Goal: Check status: Check status

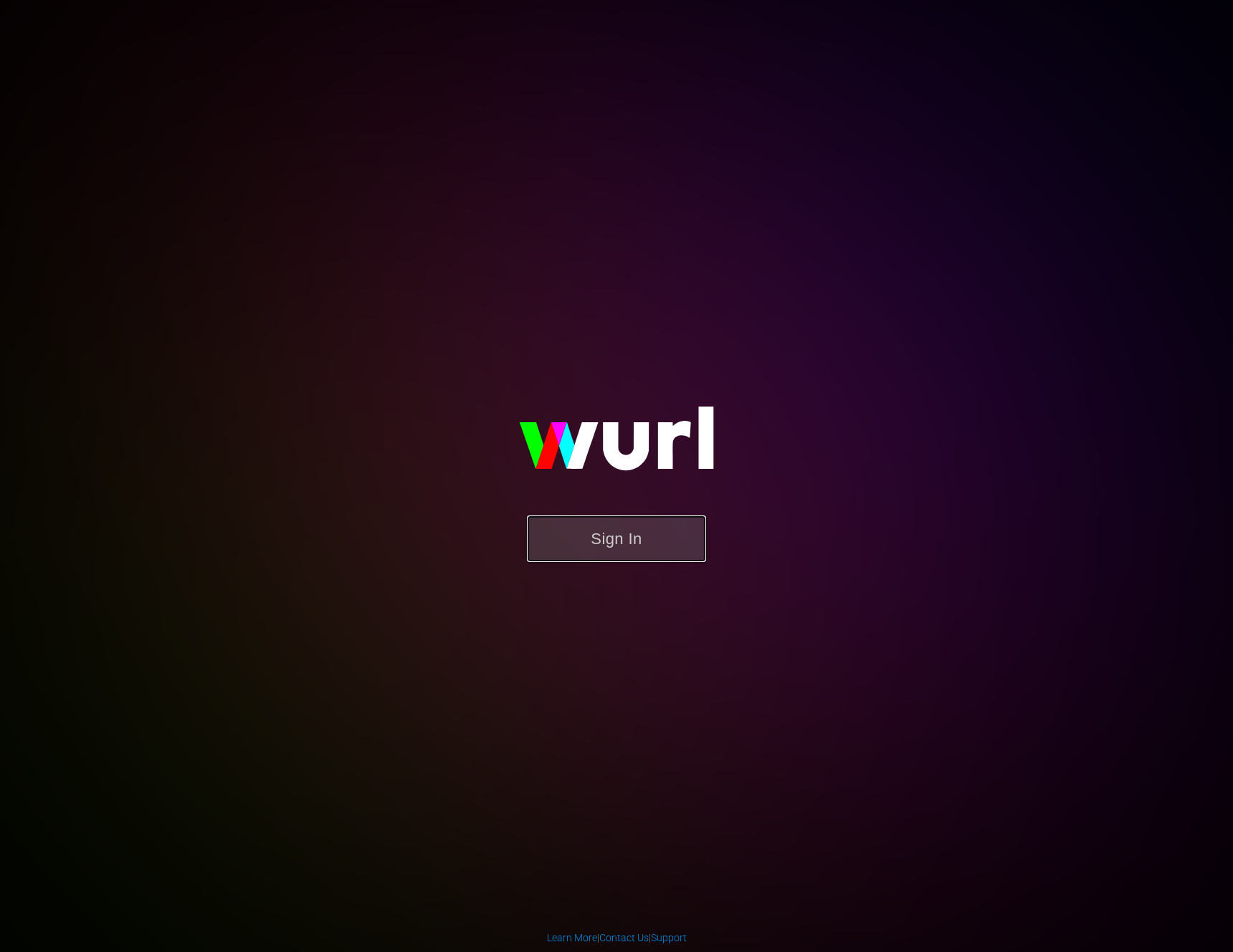
drag, startPoint x: 592, startPoint y: 533, endPoint x: 588, endPoint y: 522, distance: 11.7
click at [588, 522] on button "Sign In" at bounding box center [616, 538] width 179 height 46
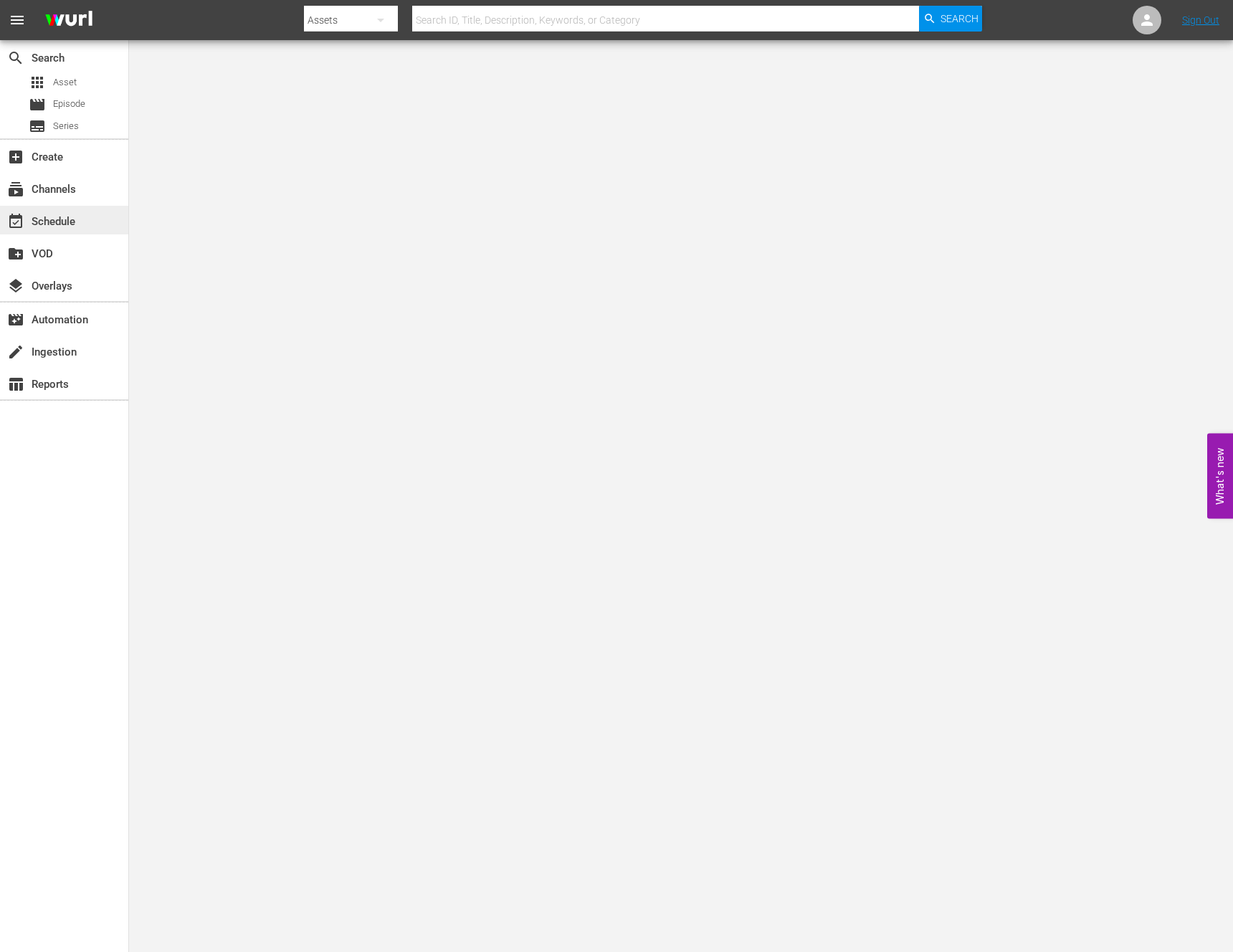
click at [49, 234] on div "event_available Schedule" at bounding box center [64, 220] width 129 height 29
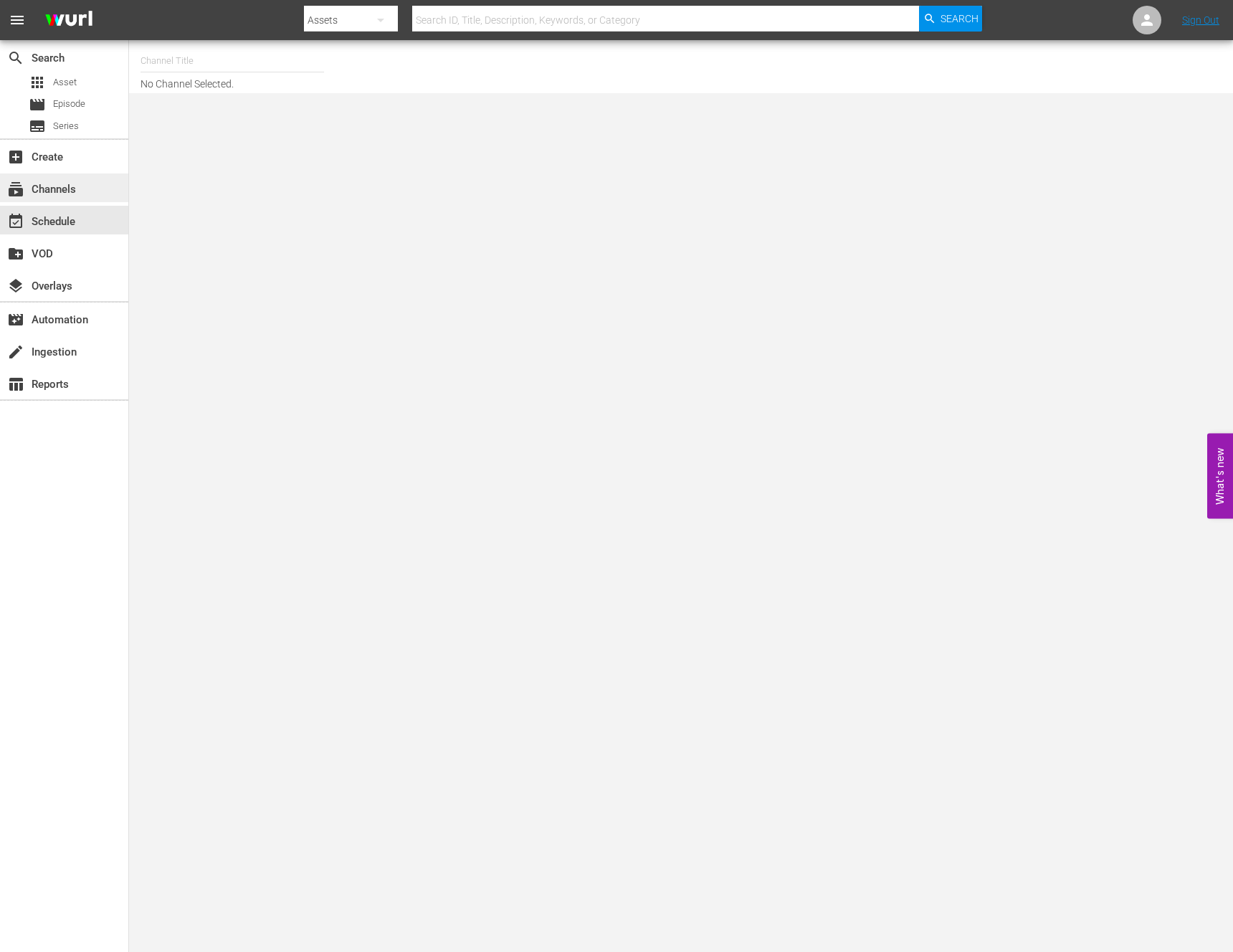
click at [46, 190] on div "subscriptions Channels" at bounding box center [40, 187] width 80 height 13
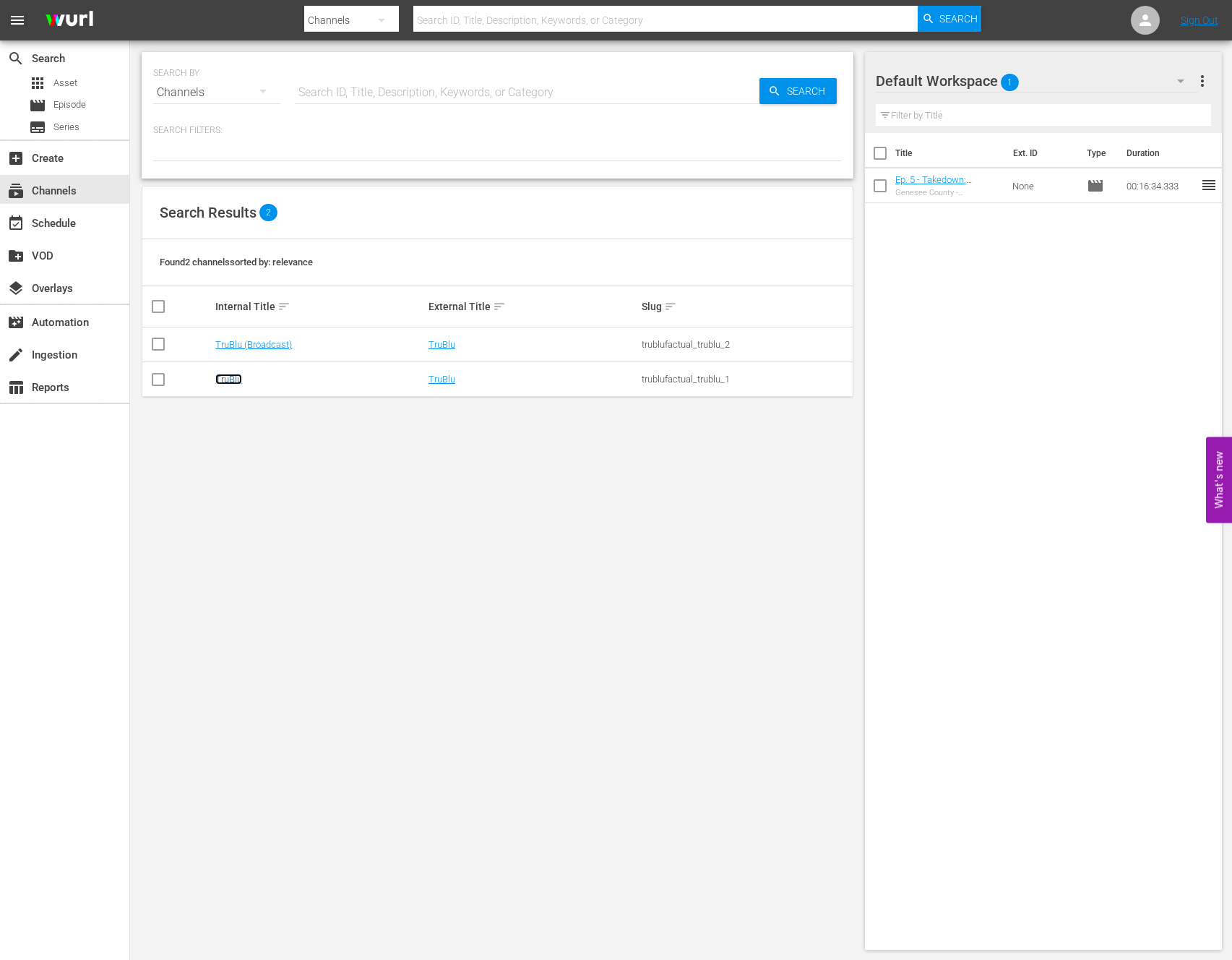
click at [221, 377] on link "TruBlu" at bounding box center [229, 379] width 27 height 11
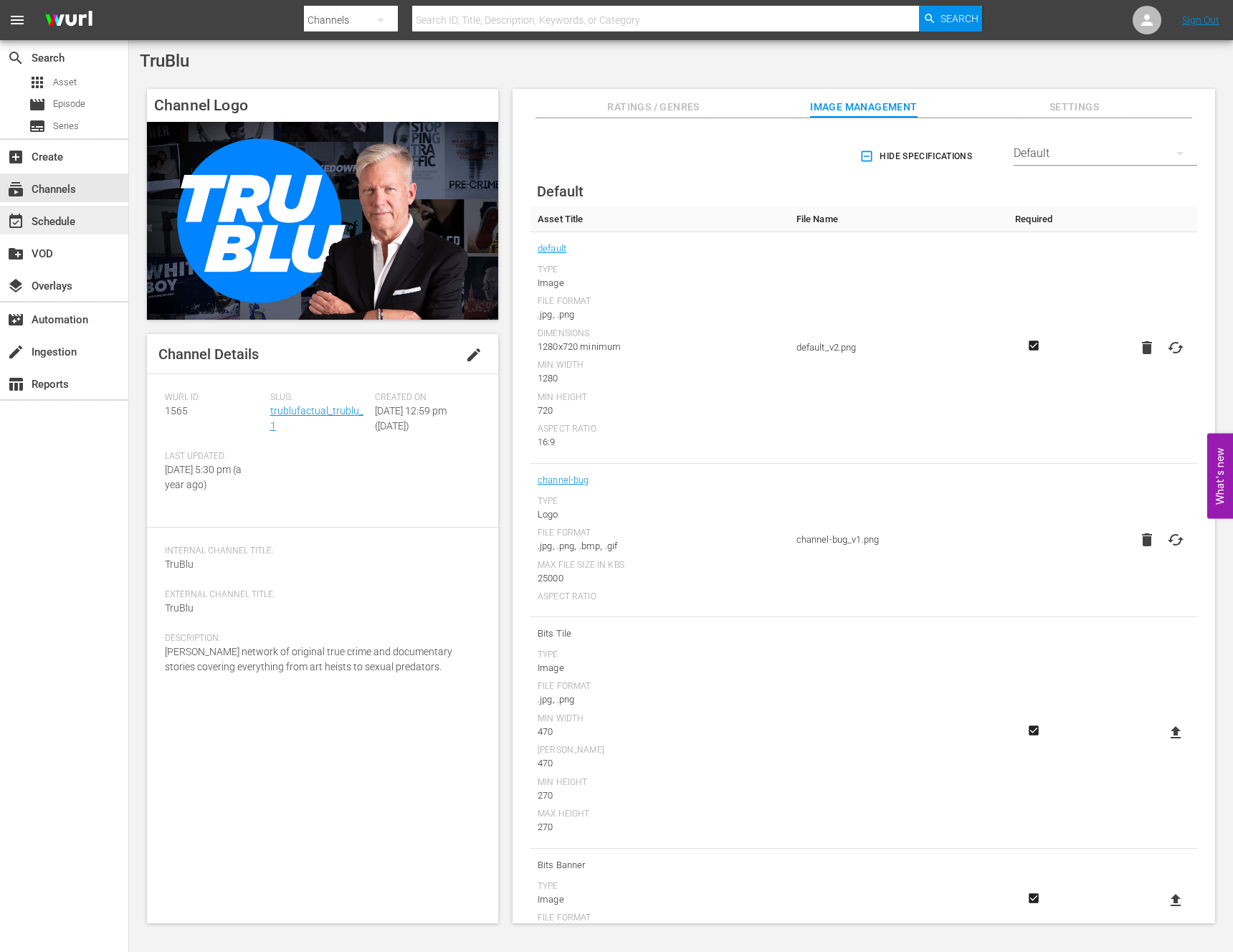
click at [57, 211] on div "event_available Schedule" at bounding box center [64, 220] width 129 height 29
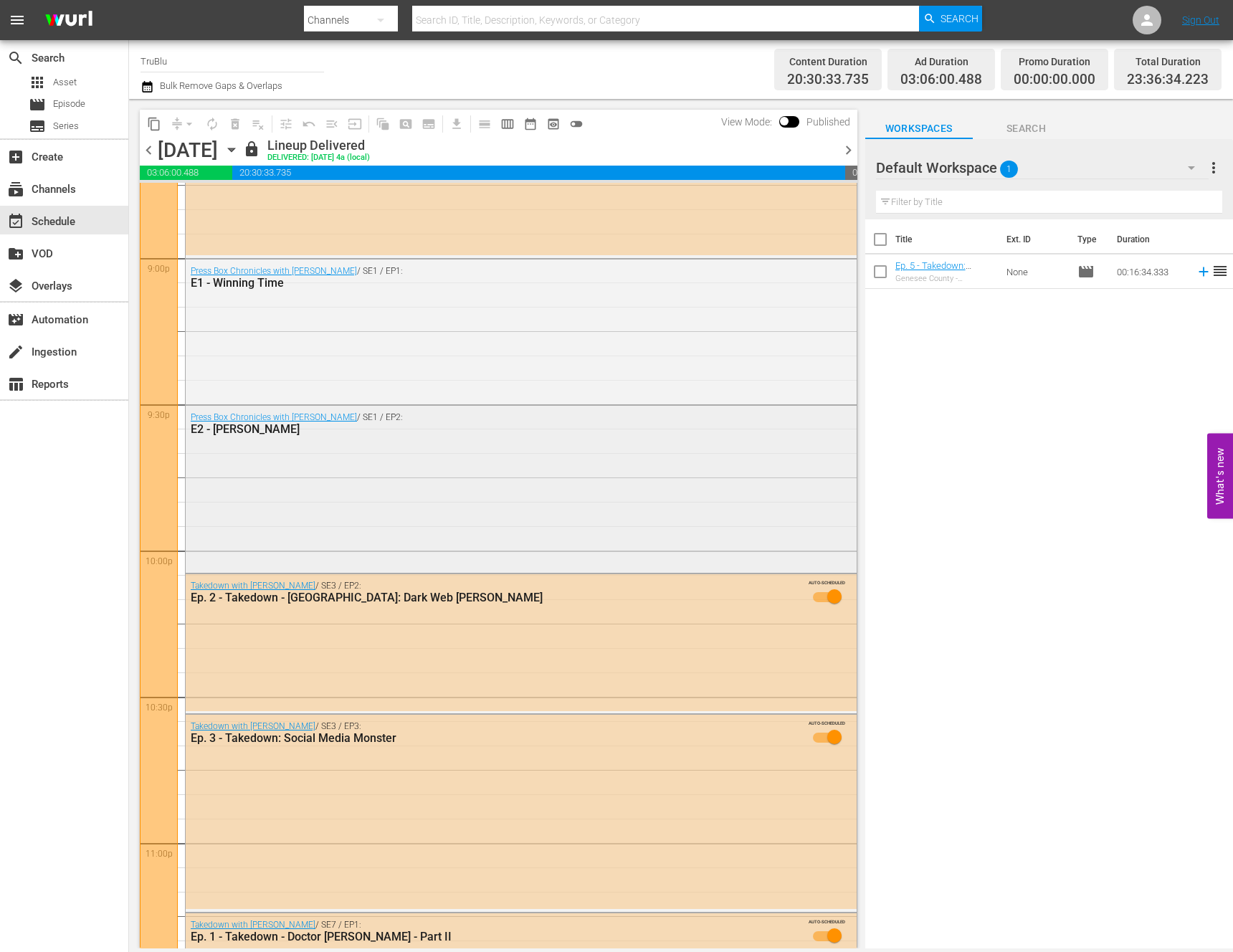
scroll to position [5985, 0]
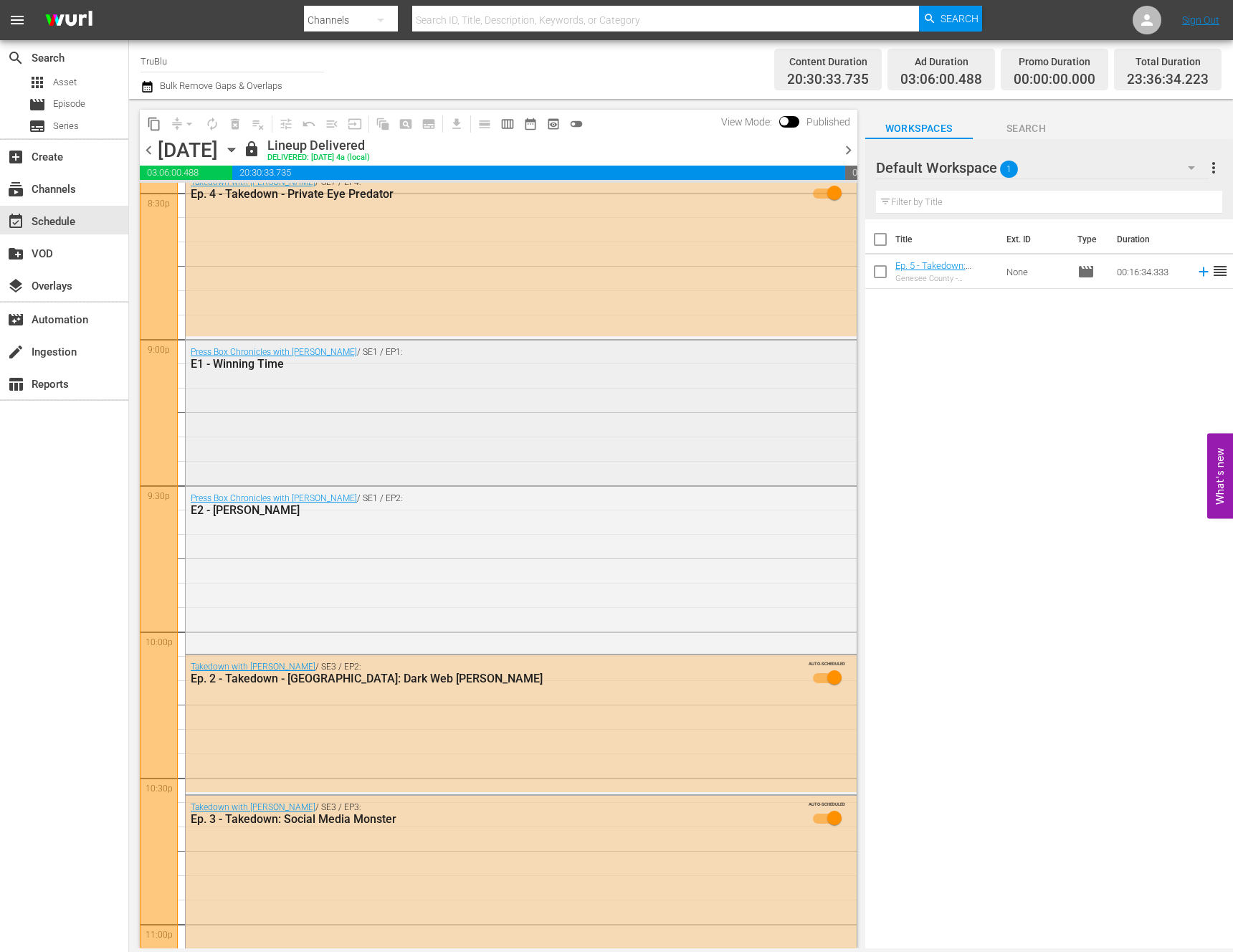
click at [306, 404] on div "Press Box Chronicles with [PERSON_NAME] / SE1 / EP1: E1 - Winning Time" at bounding box center [521, 411] width 671 height 142
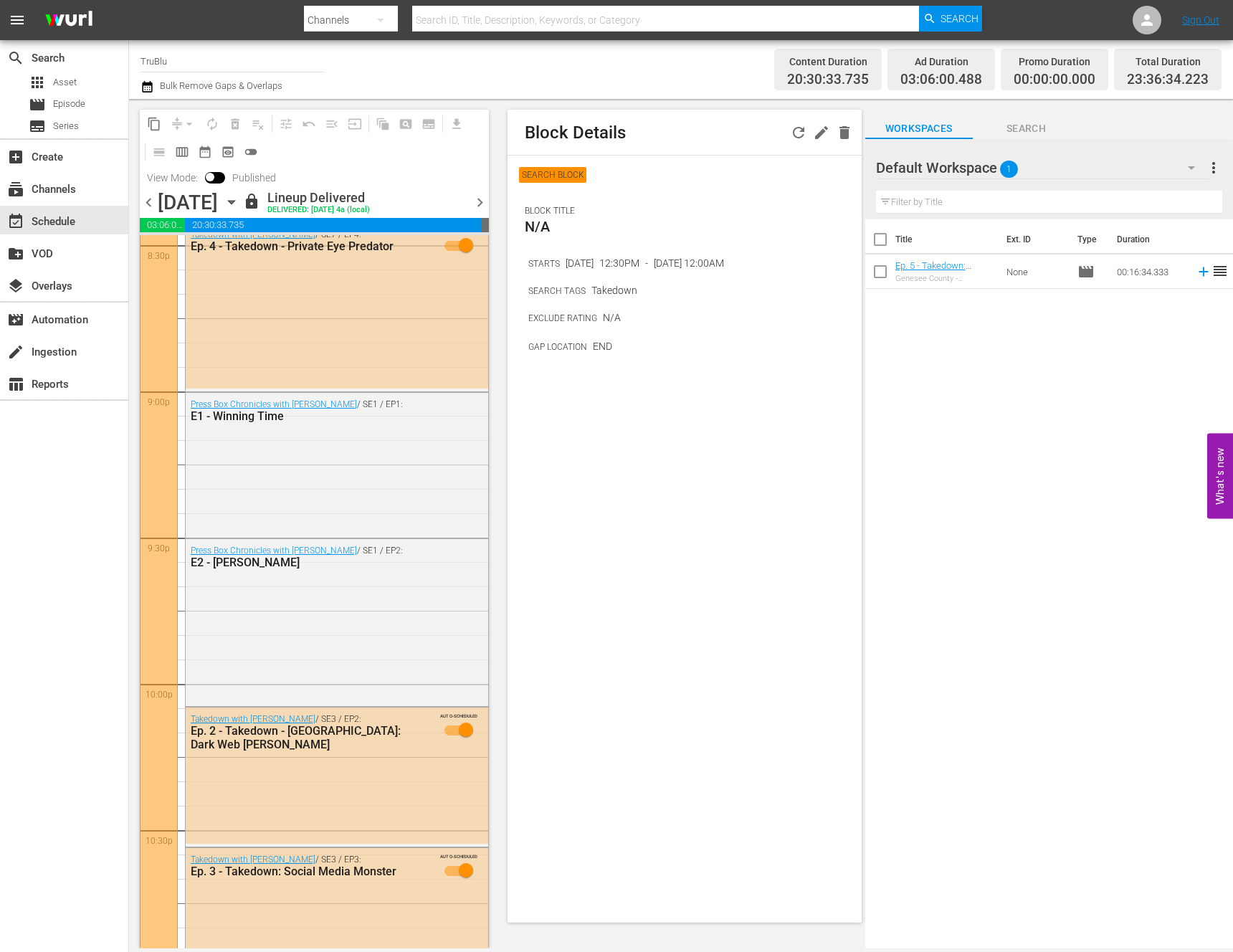
click at [480, 202] on span "chevron_right" at bounding box center [480, 202] width 18 height 18
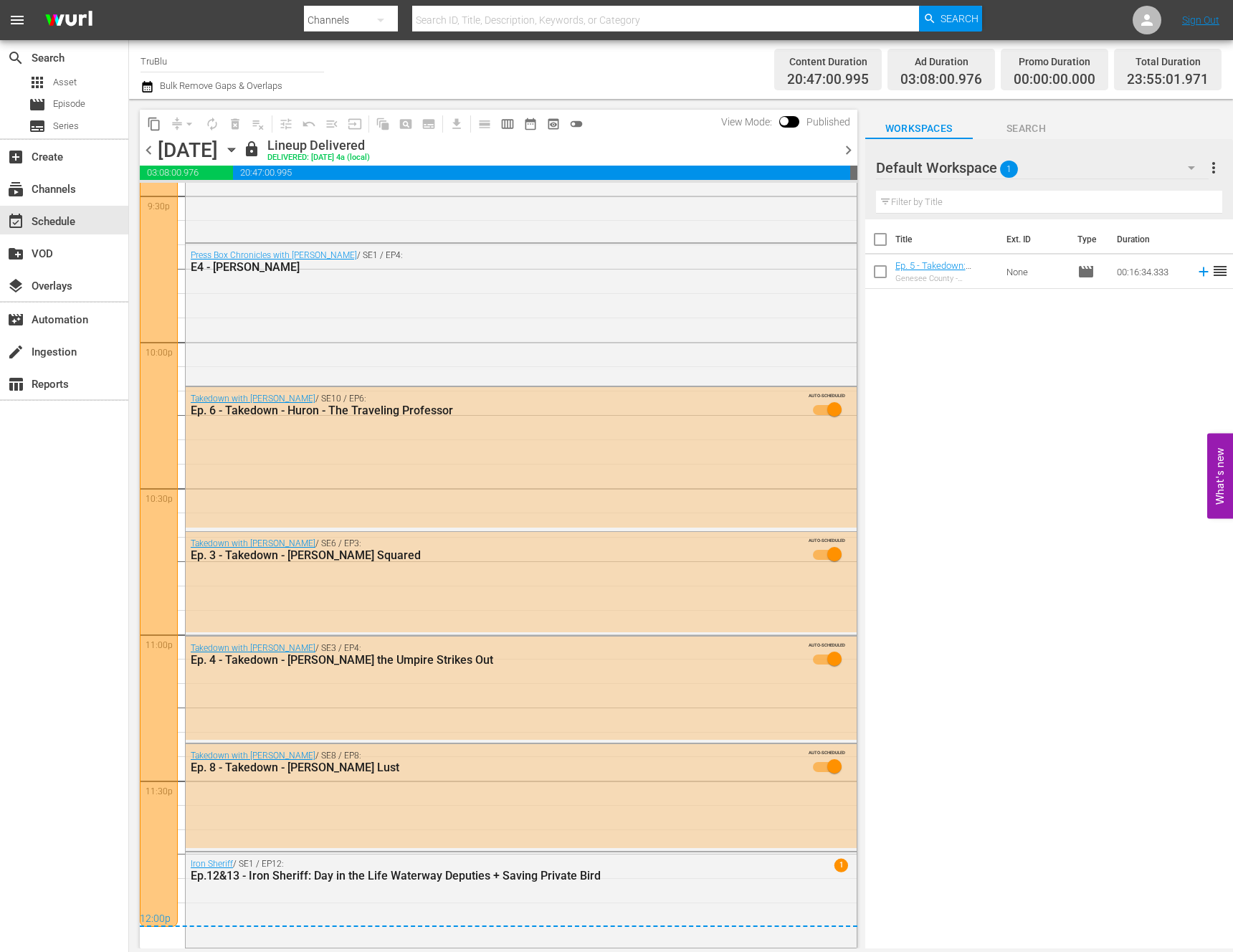
scroll to position [5885, 0]
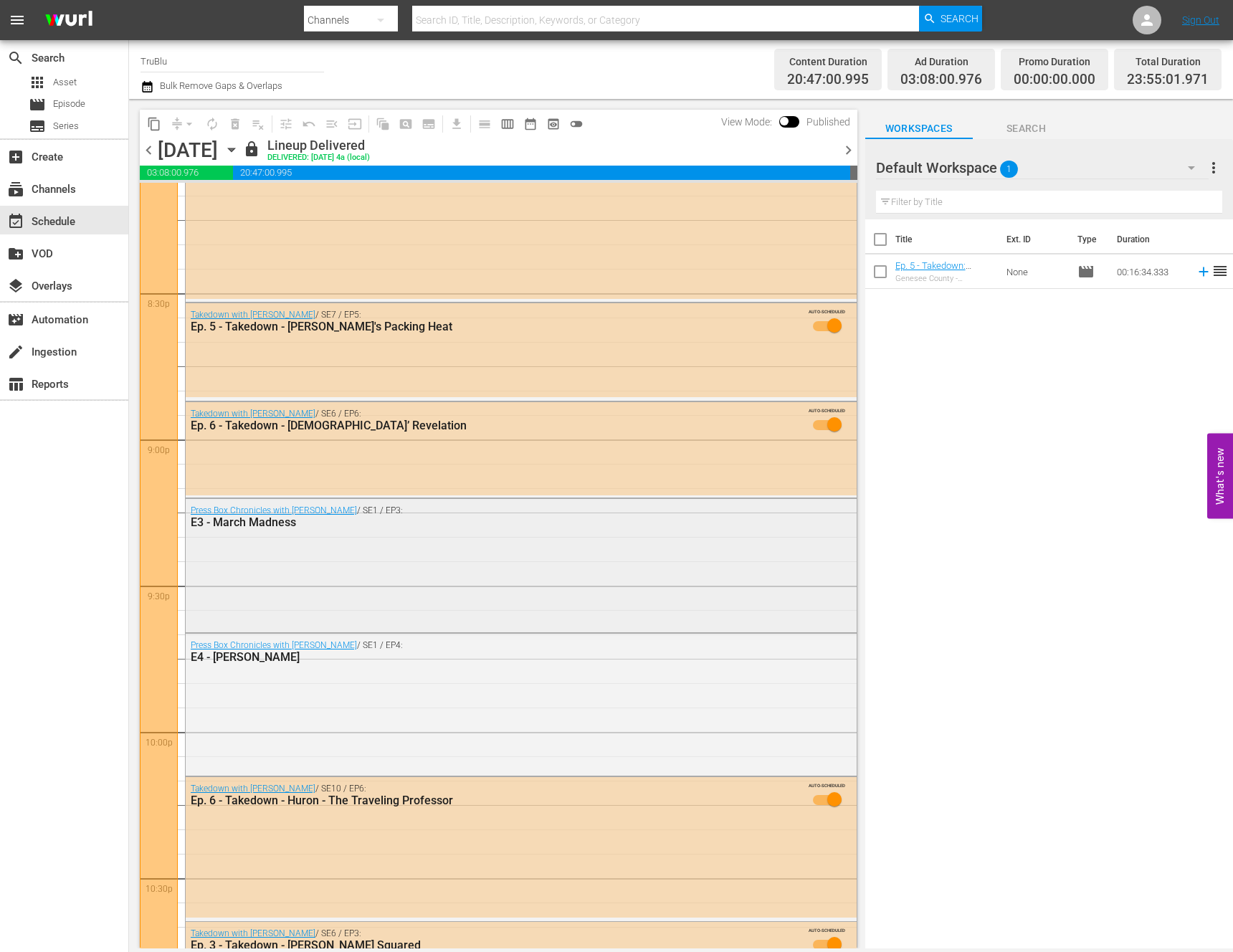
click at [408, 547] on div "Press Box Chronicles with [PERSON_NAME] / SE1 / EP3: E3 - March Madness" at bounding box center [521, 564] width 671 height 131
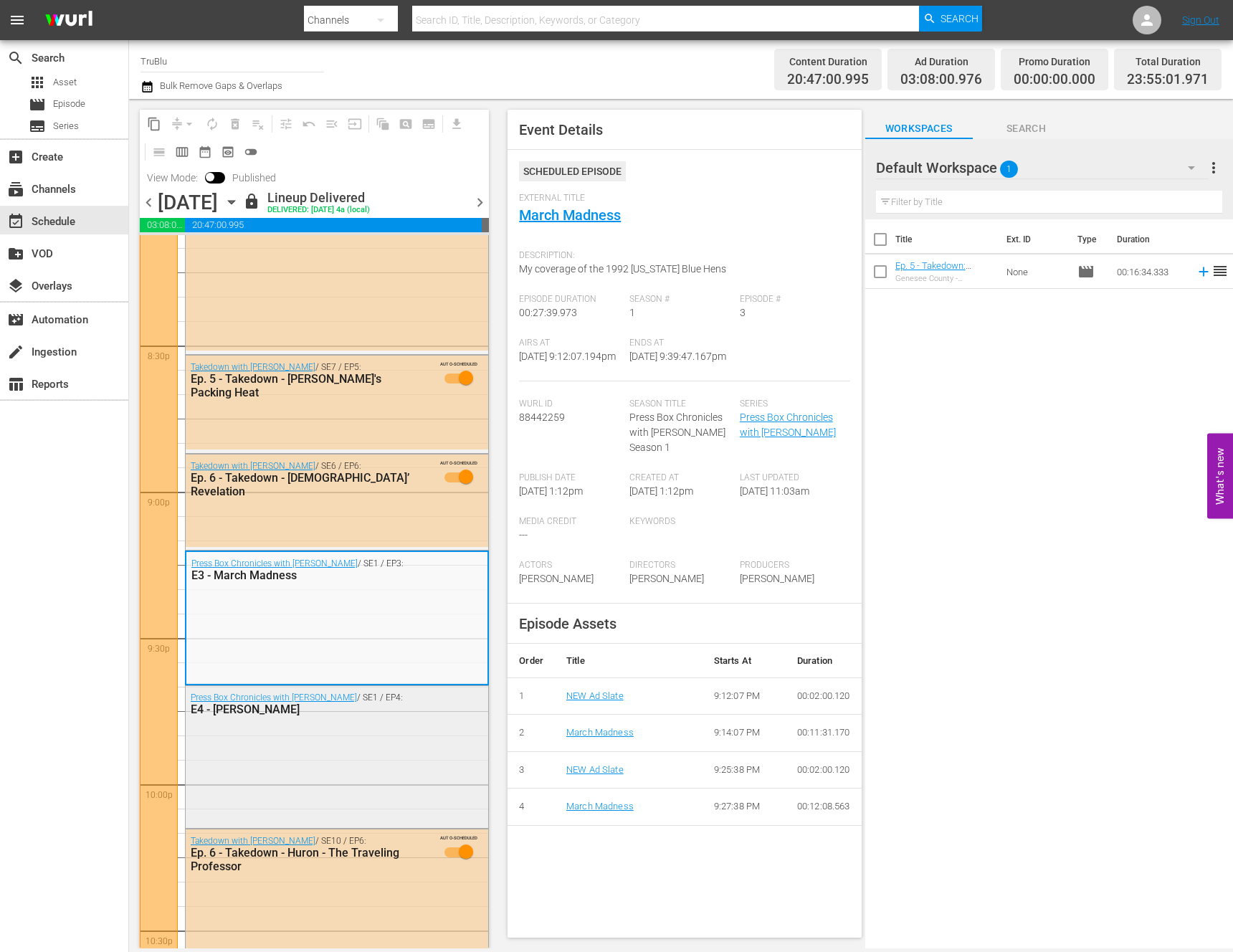
click at [409, 737] on div "Press Box Chronicles with [PERSON_NAME] / SE1 / EP4: E4 - [PERSON_NAME]" at bounding box center [337, 755] width 303 height 139
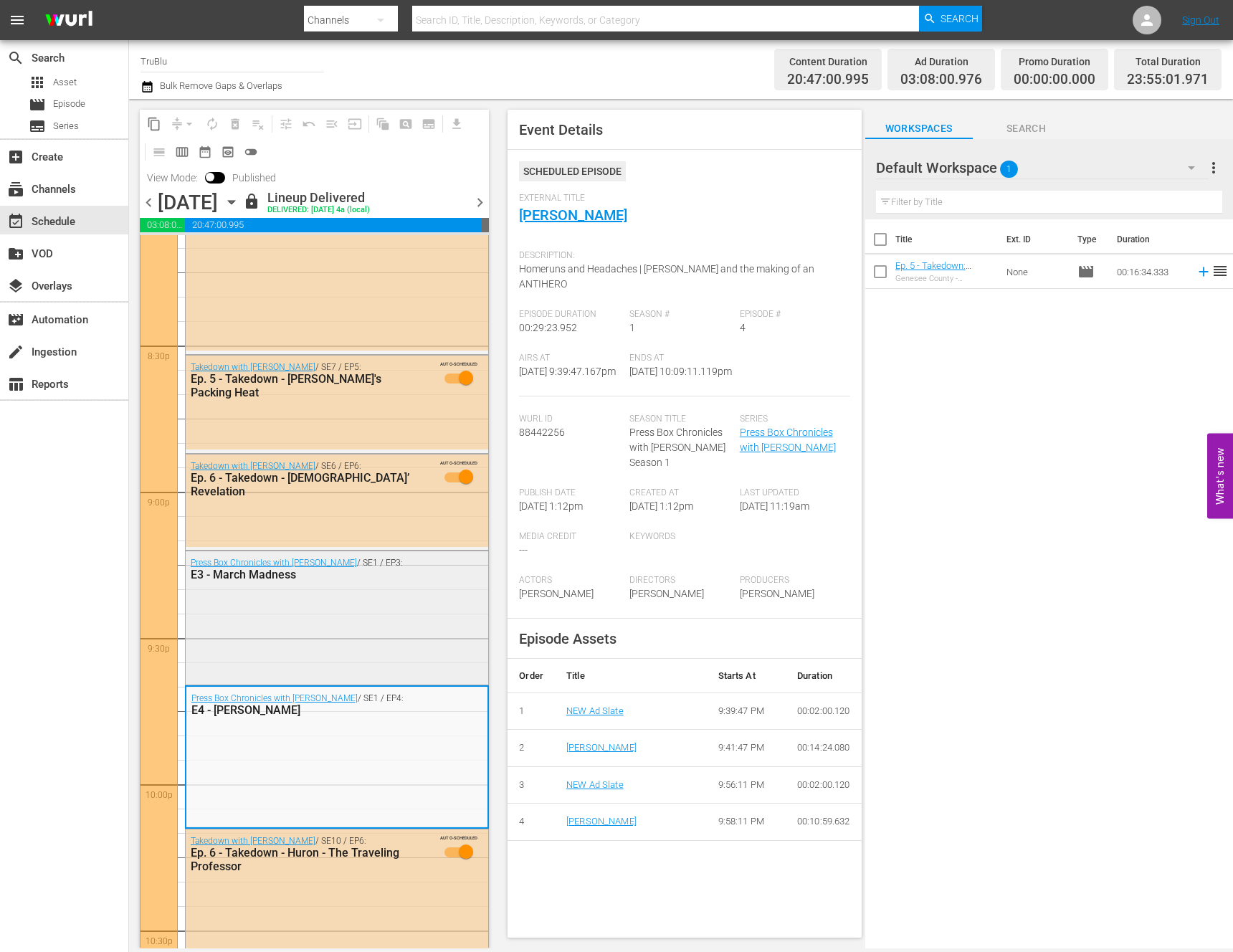
click at [388, 636] on div "Press Box Chronicles with [PERSON_NAME] / SE1 / EP3: E3 - March Madness" at bounding box center [337, 616] width 303 height 131
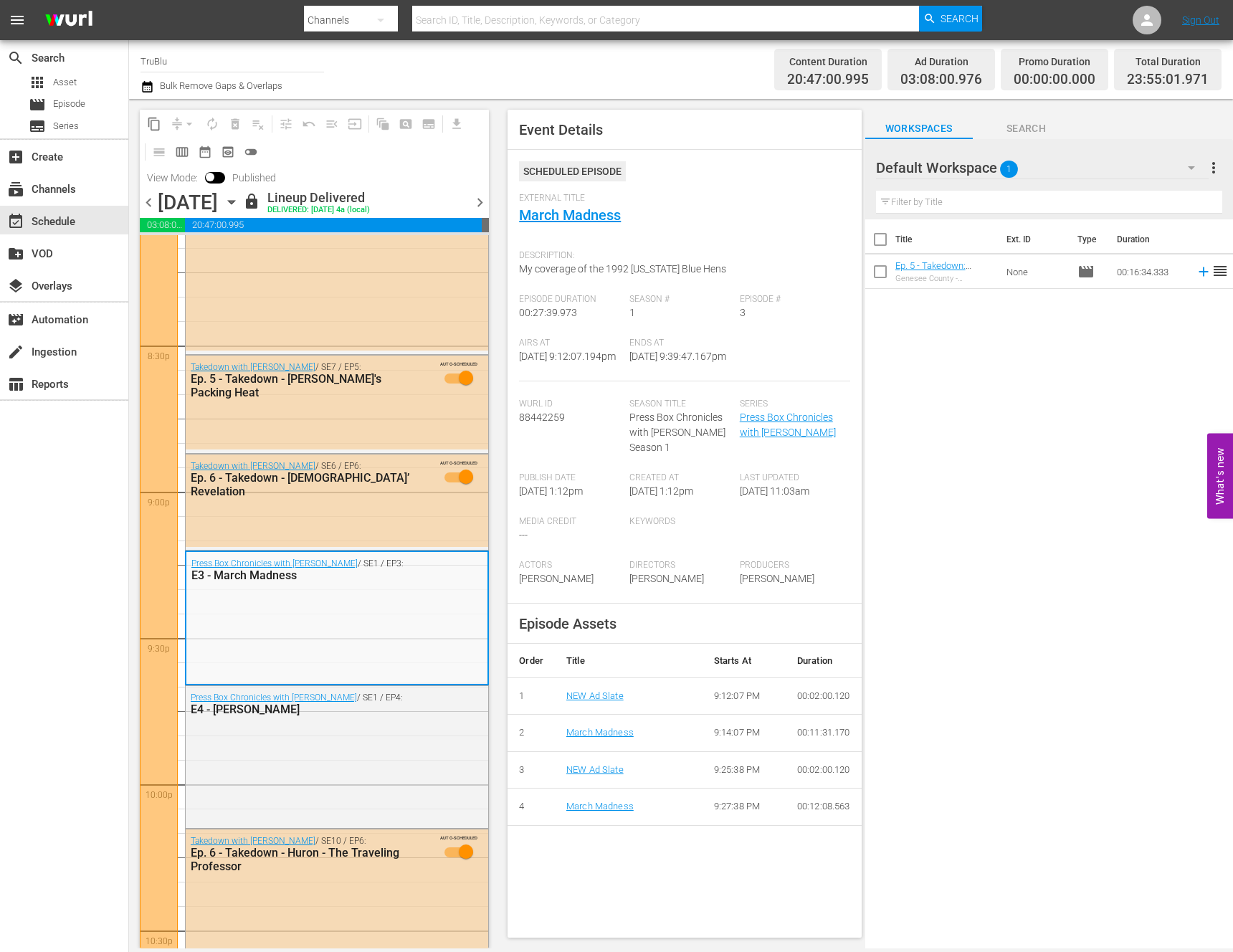
click at [476, 205] on span "chevron_right" at bounding box center [480, 202] width 18 height 18
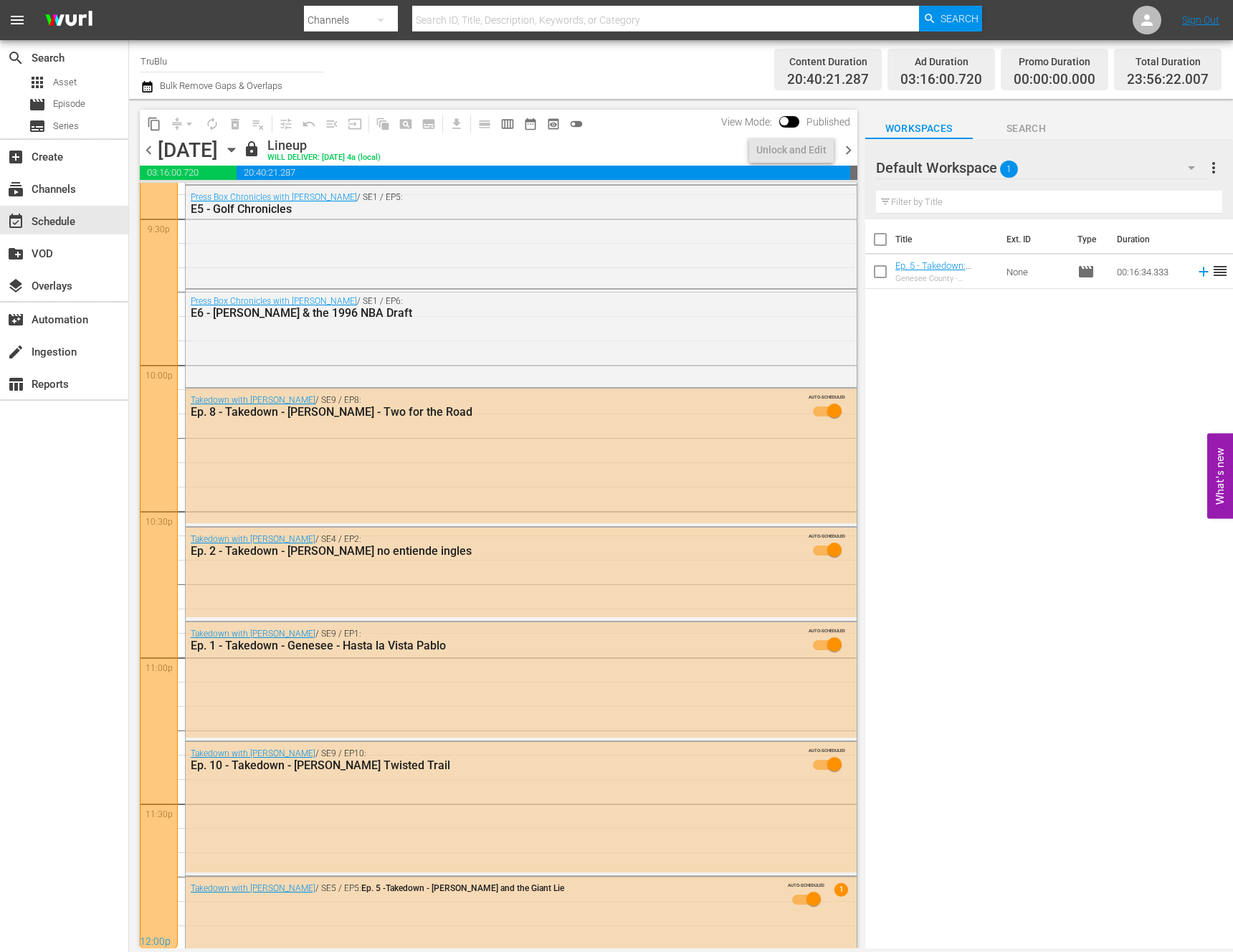
scroll to position [6055, 0]
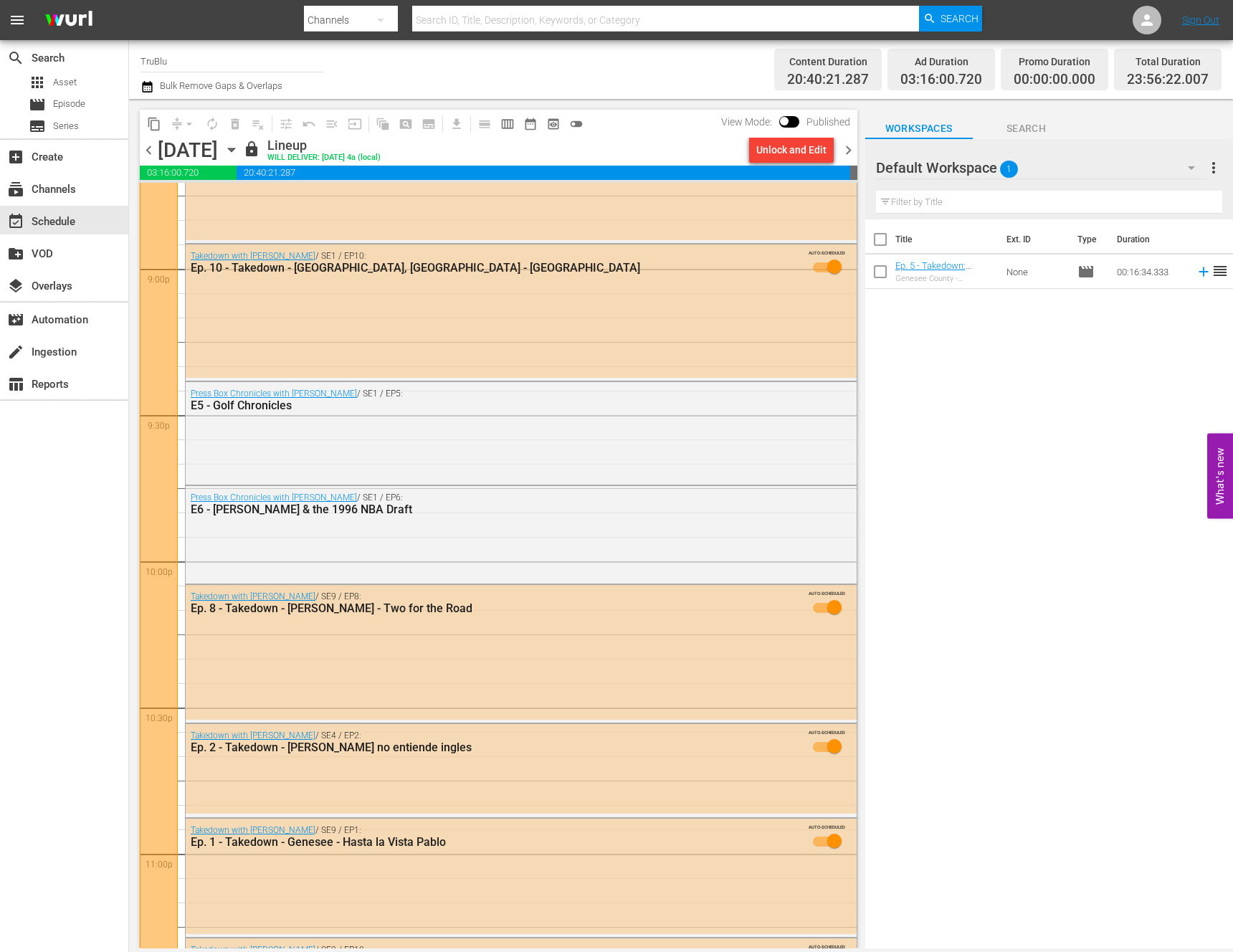
click at [850, 148] on span "chevron_right" at bounding box center [849, 150] width 18 height 18
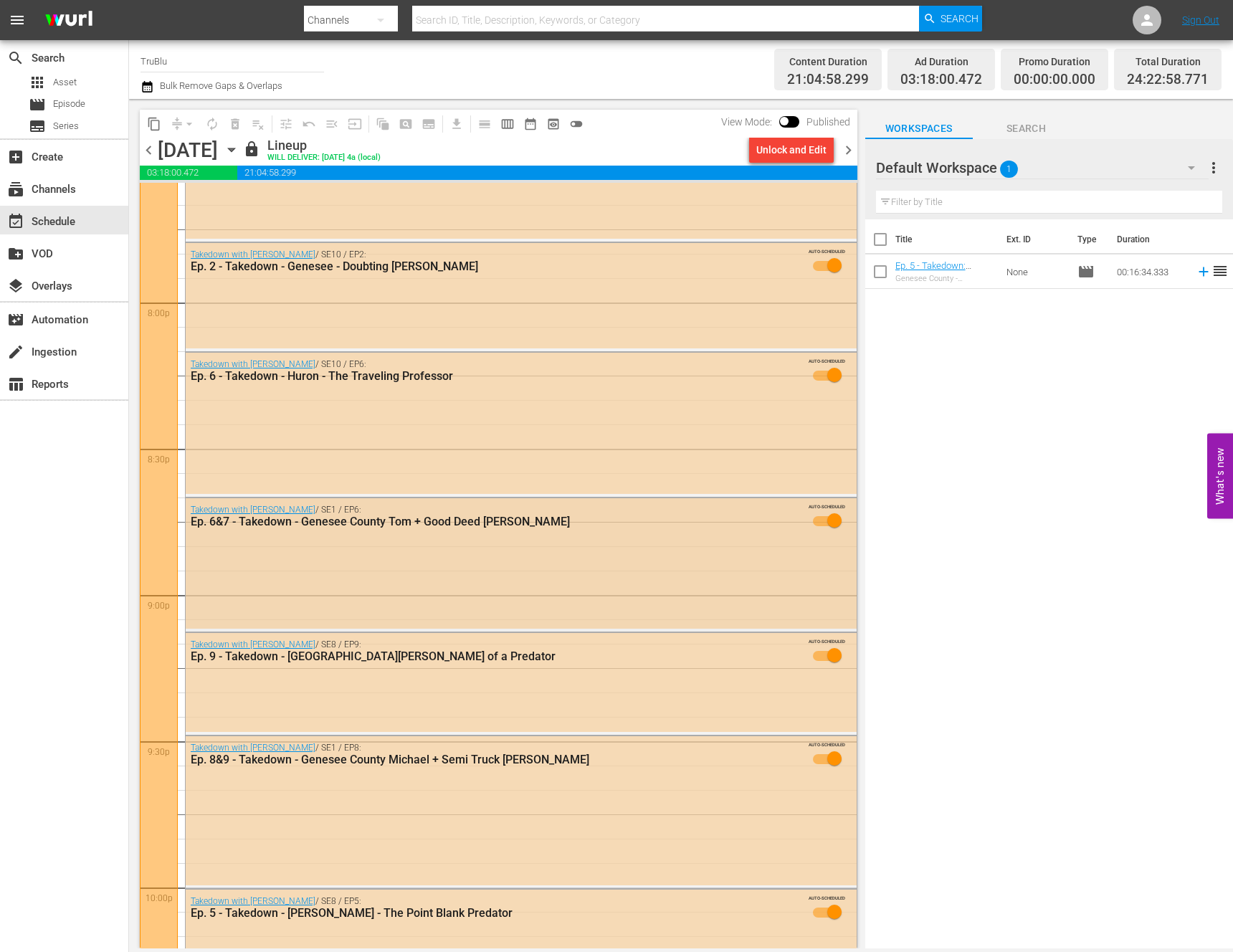
scroll to position [5746, 0]
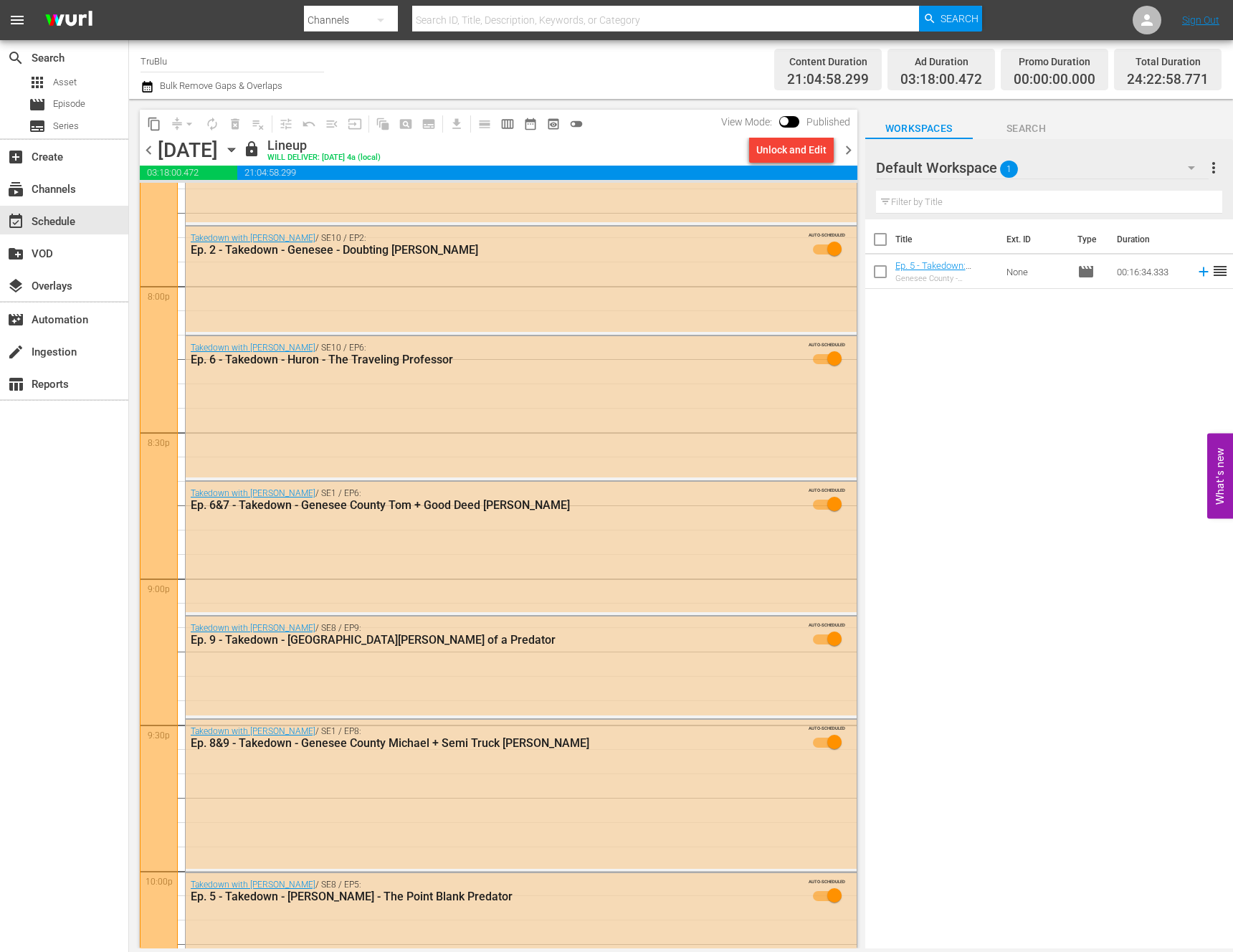
click at [147, 151] on span "chevron_left" at bounding box center [148, 150] width 18 height 18
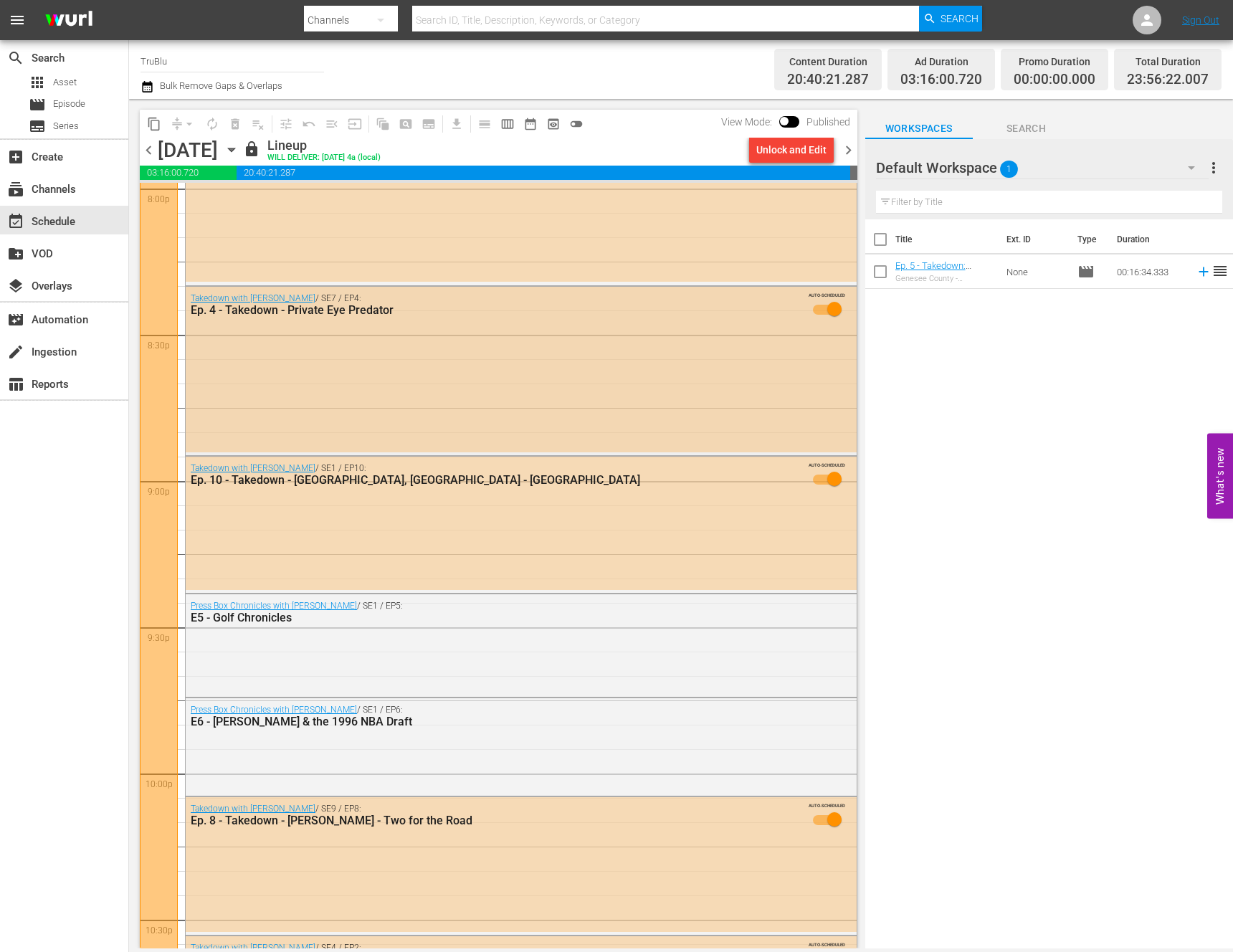
scroll to position [5683, 0]
